Goal: Task Accomplishment & Management: Manage account settings

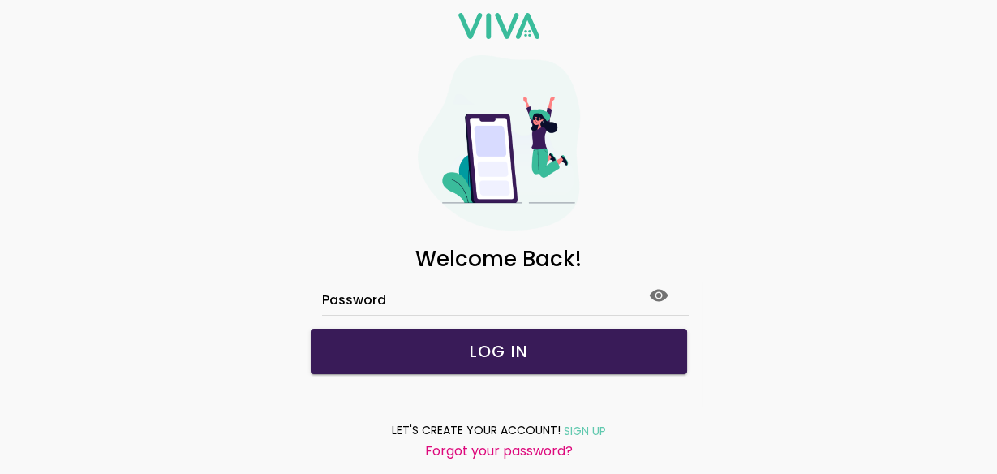
scroll to position [61, 0]
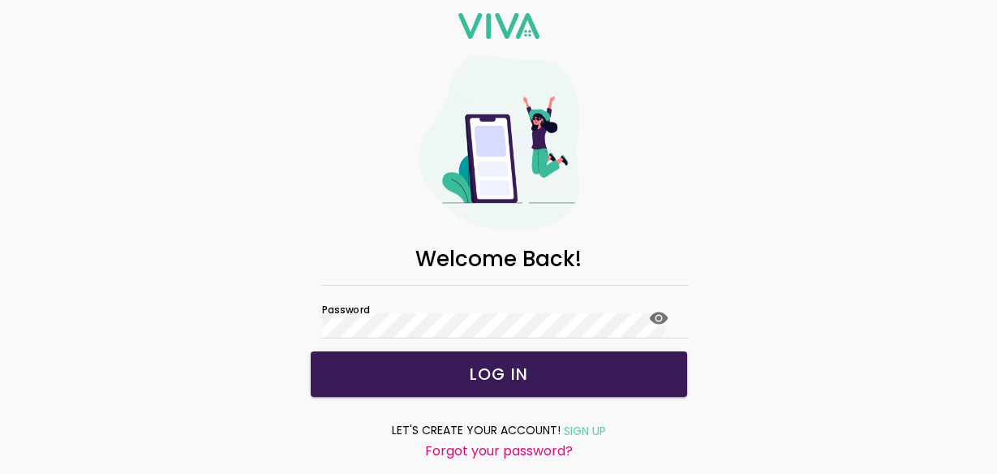
drag, startPoint x: 526, startPoint y: 399, endPoint x: 505, endPoint y: 385, distance: 25.2
click at [505, 385] on div "Welcome Back! Email Password LOG IN LET'S CREATE YOUR ACCOUNT! SIGN UP Forgot y…" at bounding box center [498, 237] width 997 height 474
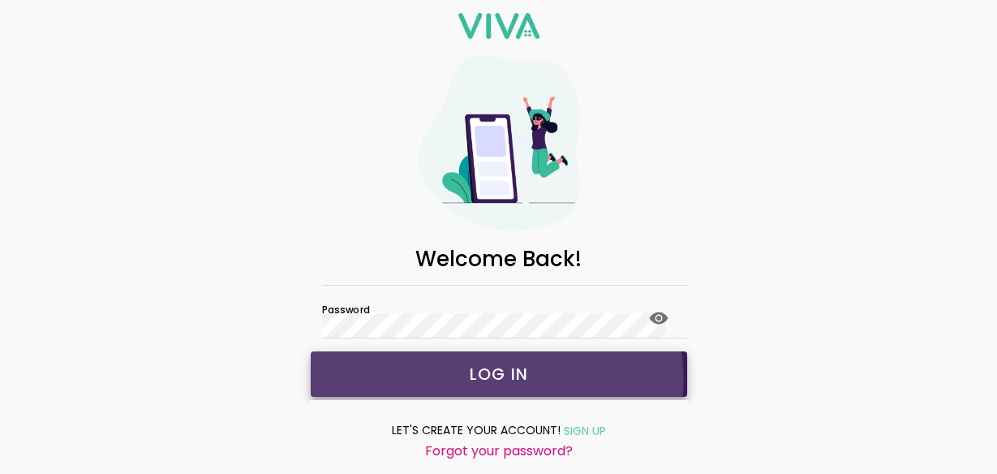
click at [0, 0] on slot "LOG IN" at bounding box center [0, 0] width 0 height 0
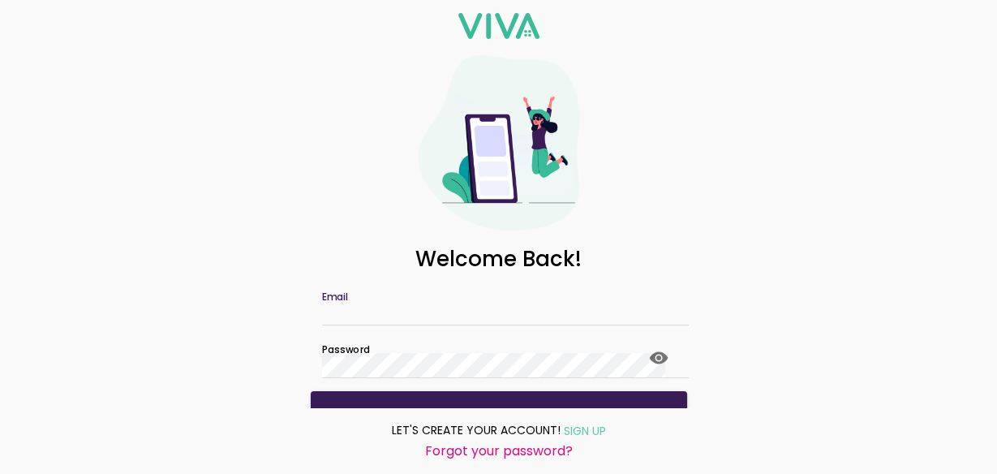
scroll to position [0, 0]
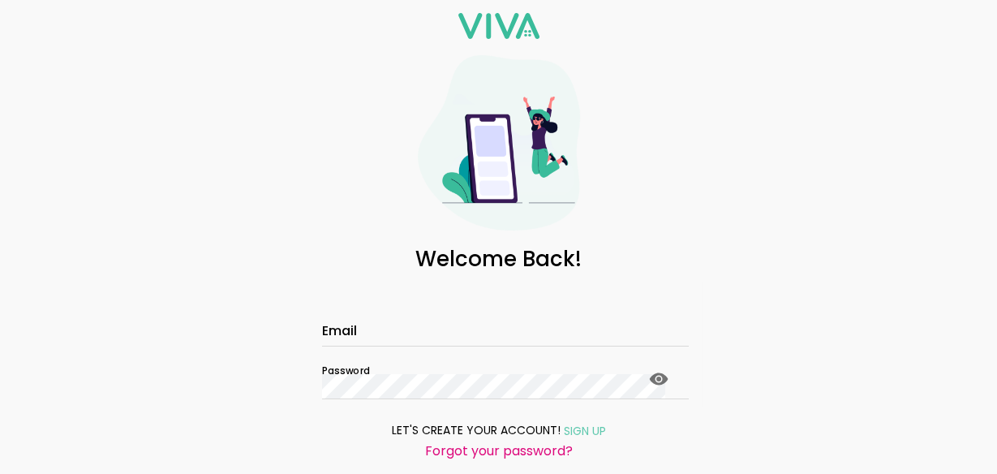
click at [649, 385] on icon at bounding box center [658, 378] width 19 height 12
click at [387, 340] on input "Email" at bounding box center [499, 333] width 354 height 14
click at [367, 340] on input "Email" at bounding box center [499, 333] width 354 height 14
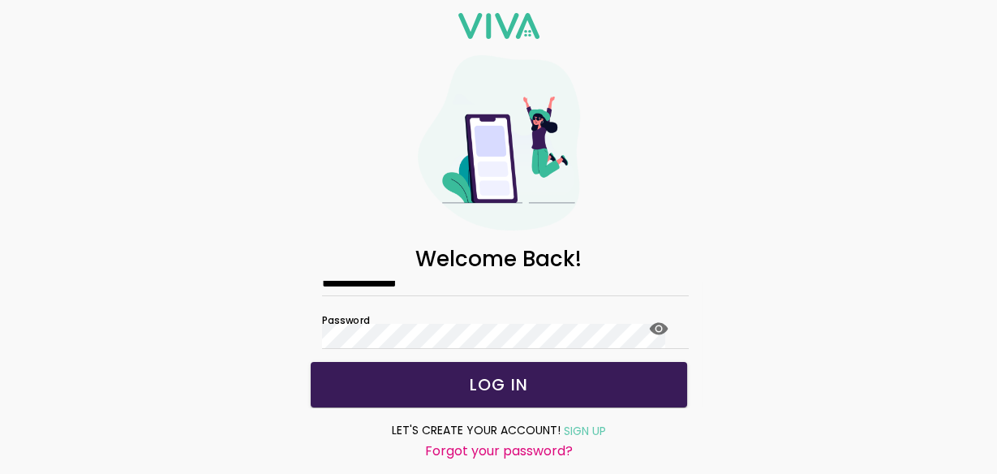
scroll to position [126, 0]
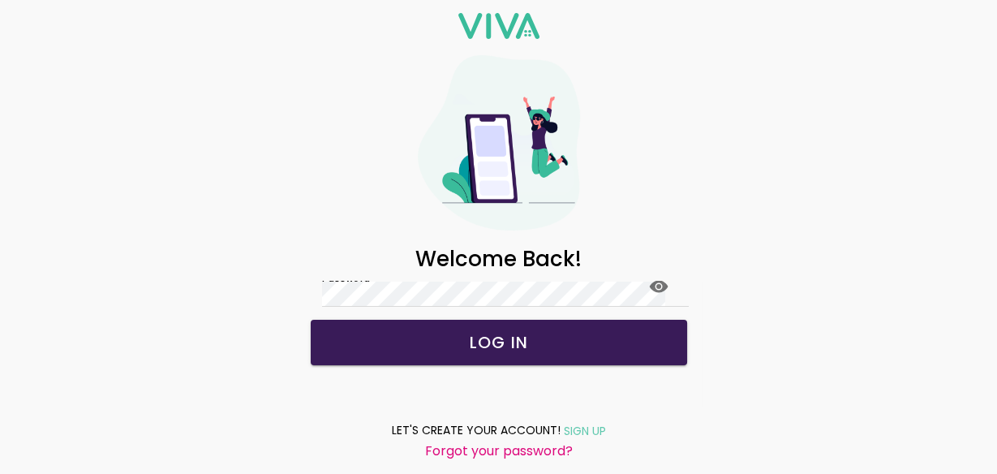
type input "**********"
click at [346, 347] on button "LOG IN" at bounding box center [499, 342] width 376 height 45
click at [0, 0] on slot "LOG IN" at bounding box center [0, 0] width 0 height 0
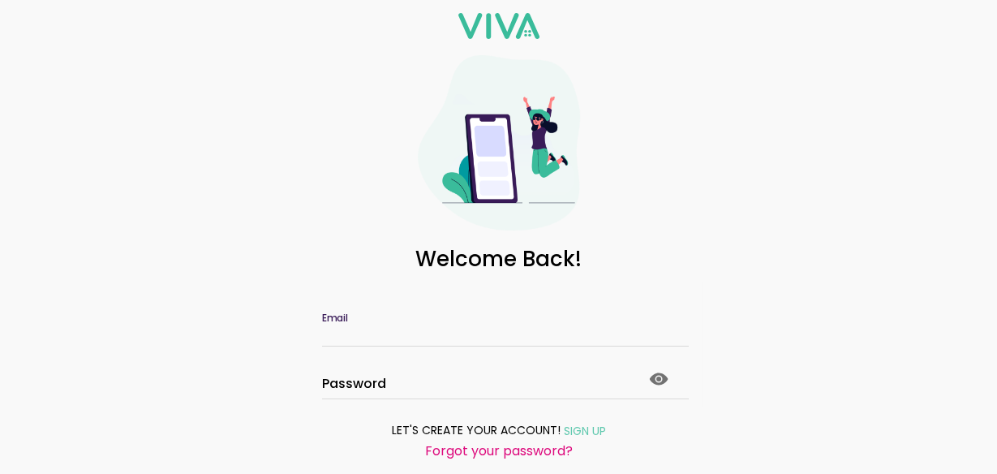
drag, startPoint x: 432, startPoint y: 345, endPoint x: 451, endPoint y: 328, distance: 25.9
click at [433, 340] on input "Email" at bounding box center [499, 333] width 354 height 14
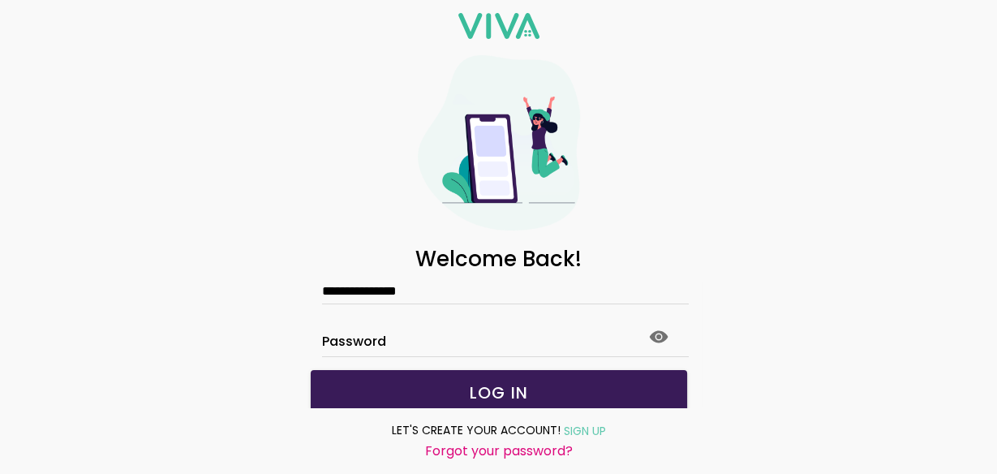
scroll to position [65, 0]
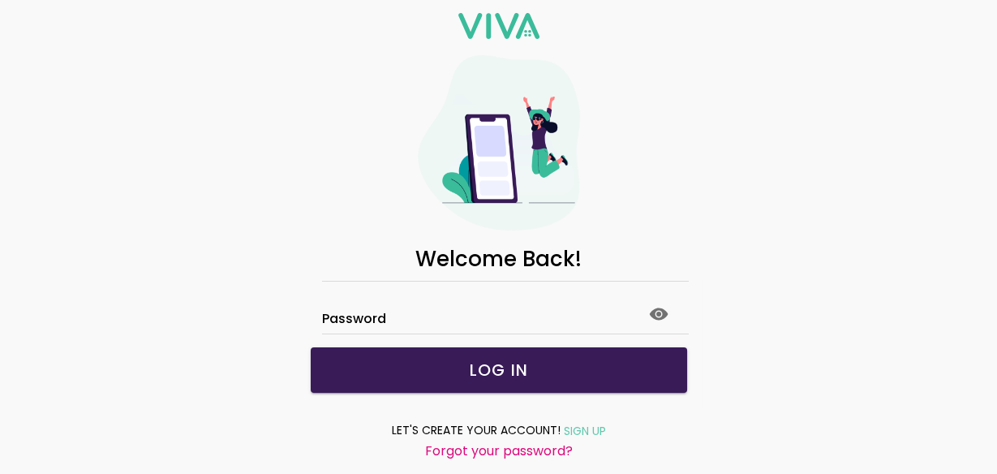
type input "**********"
click at [649, 324] on icon at bounding box center [658, 313] width 19 height 19
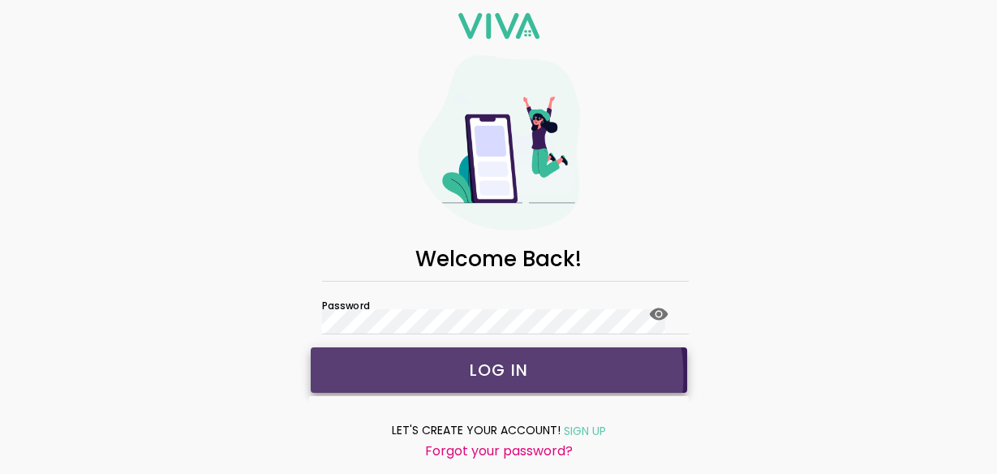
click at [427, 378] on span "LOG IN" at bounding box center [499, 370] width 344 height 16
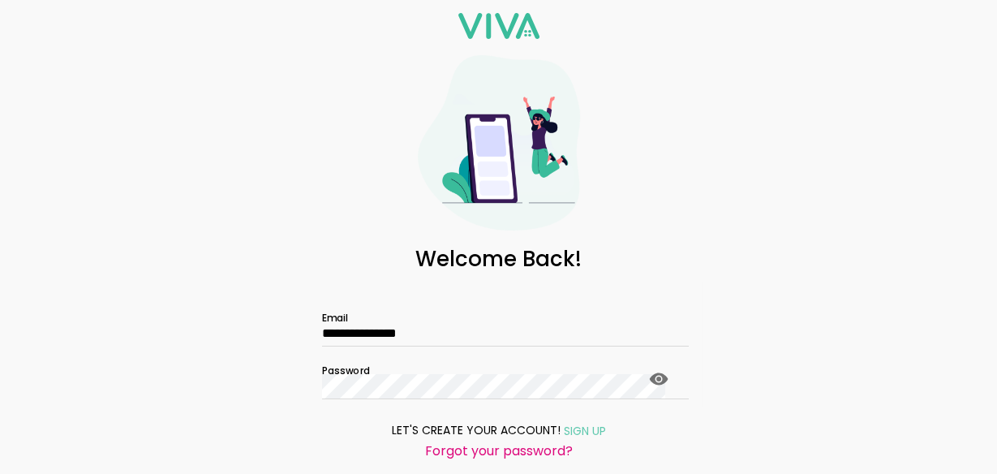
scroll to position [0, 0]
